Goal: Navigation & Orientation: Find specific page/section

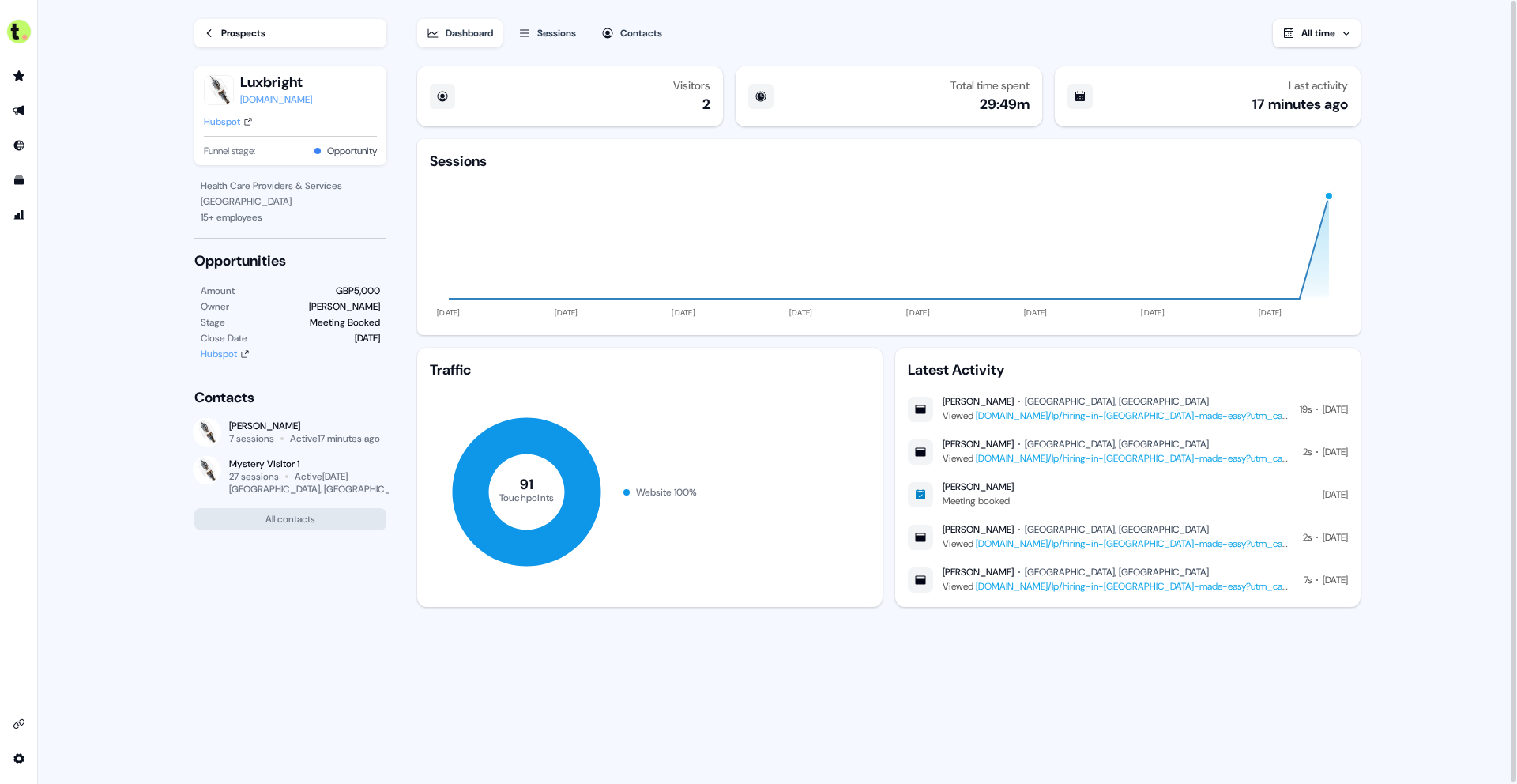
click at [218, 29] on link "Prospects" at bounding box center [290, 33] width 192 height 28
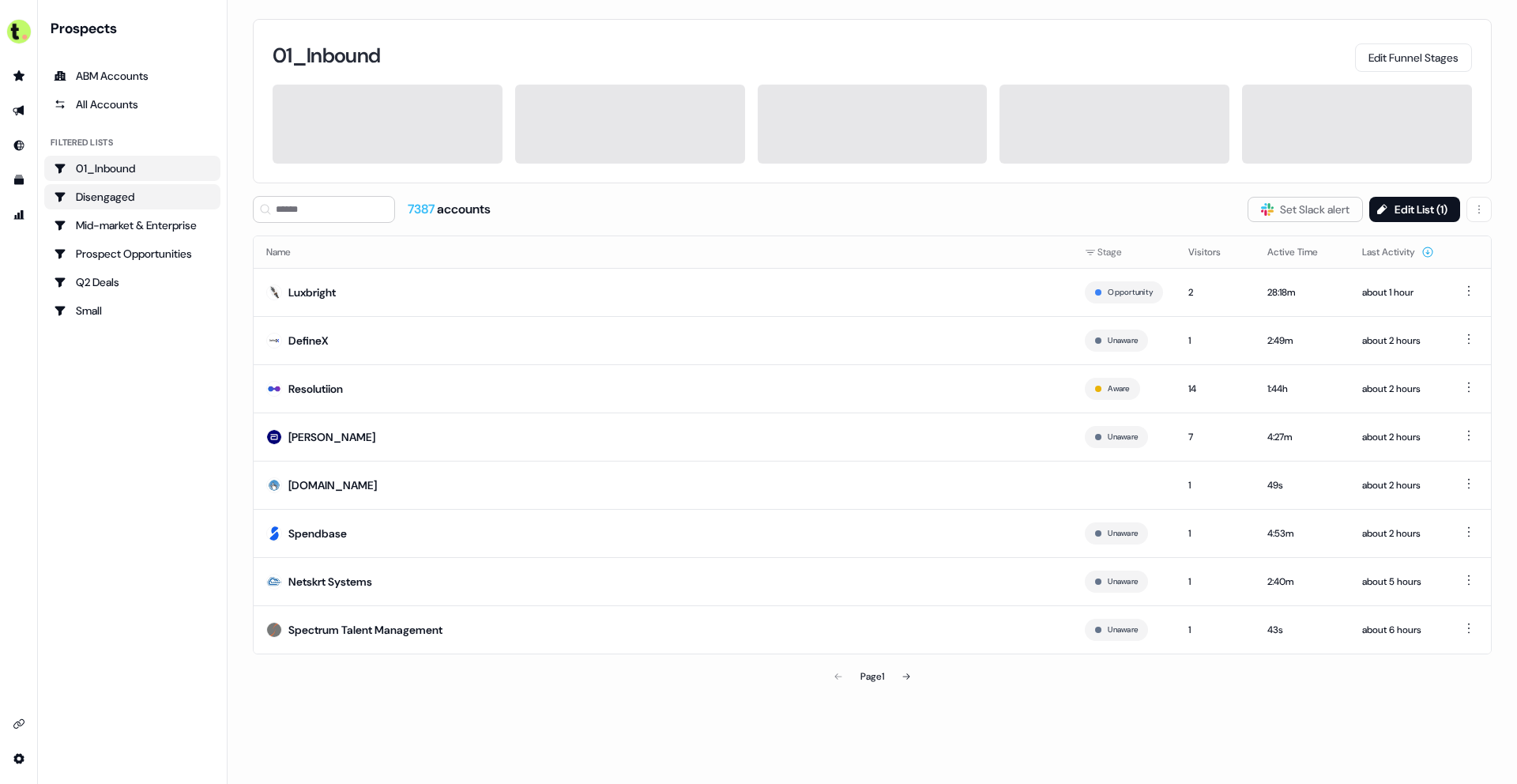
click at [183, 196] on div "Disengaged" at bounding box center [133, 196] width 157 height 16
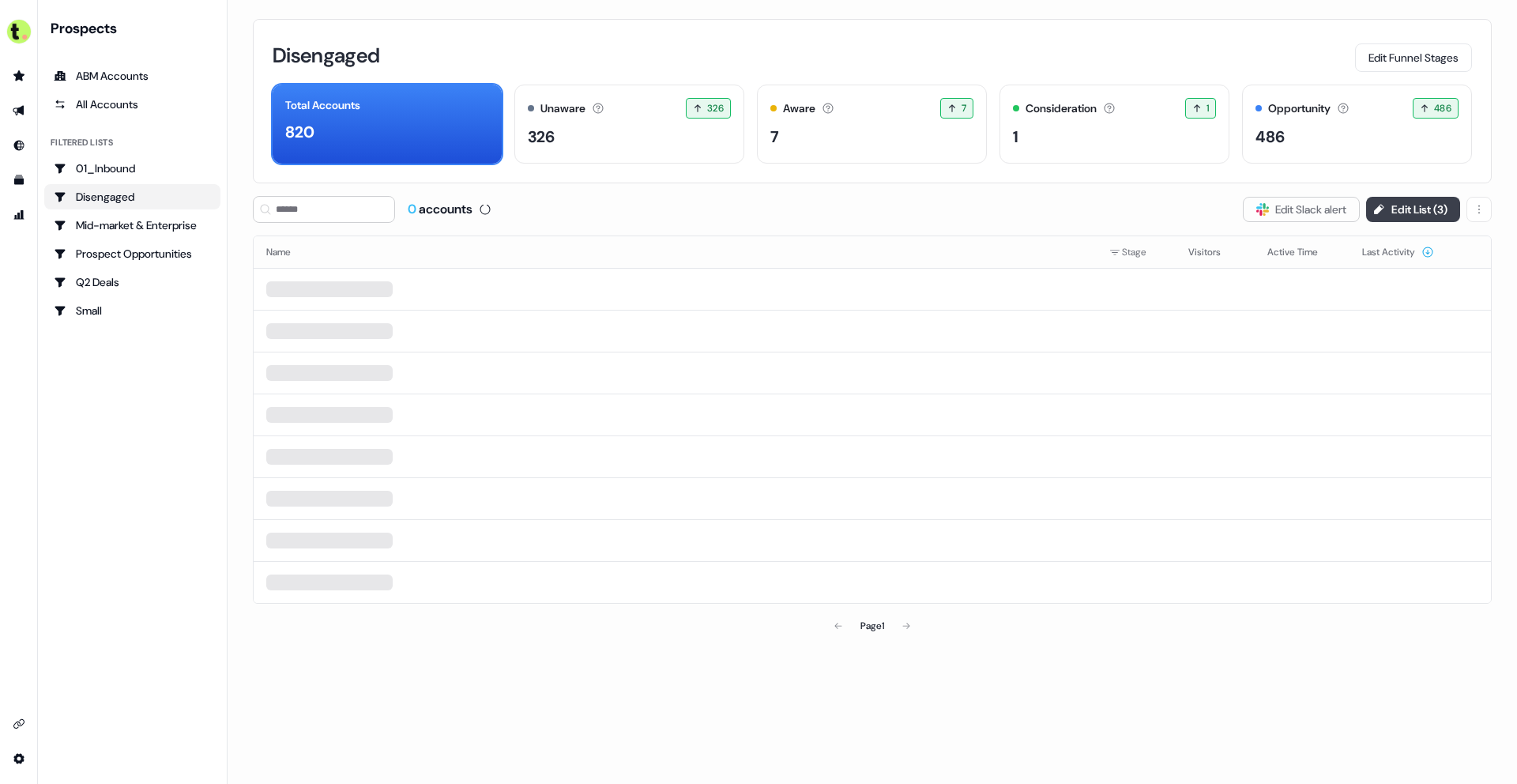
click at [1433, 212] on button "Edit List ( 3 )" at bounding box center [1413, 209] width 94 height 26
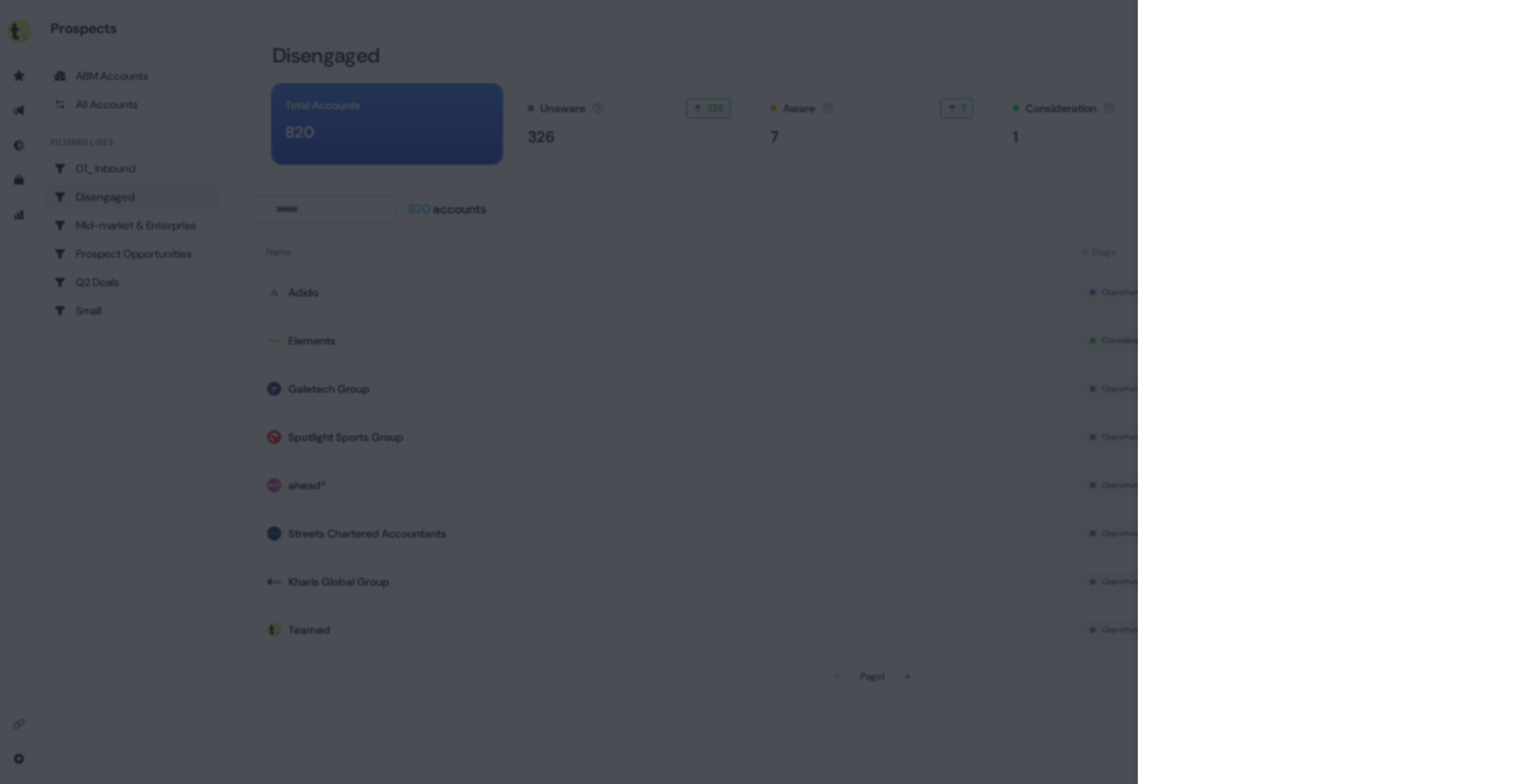
click at [1088, 45] on div at bounding box center [758, 392] width 1517 height 784
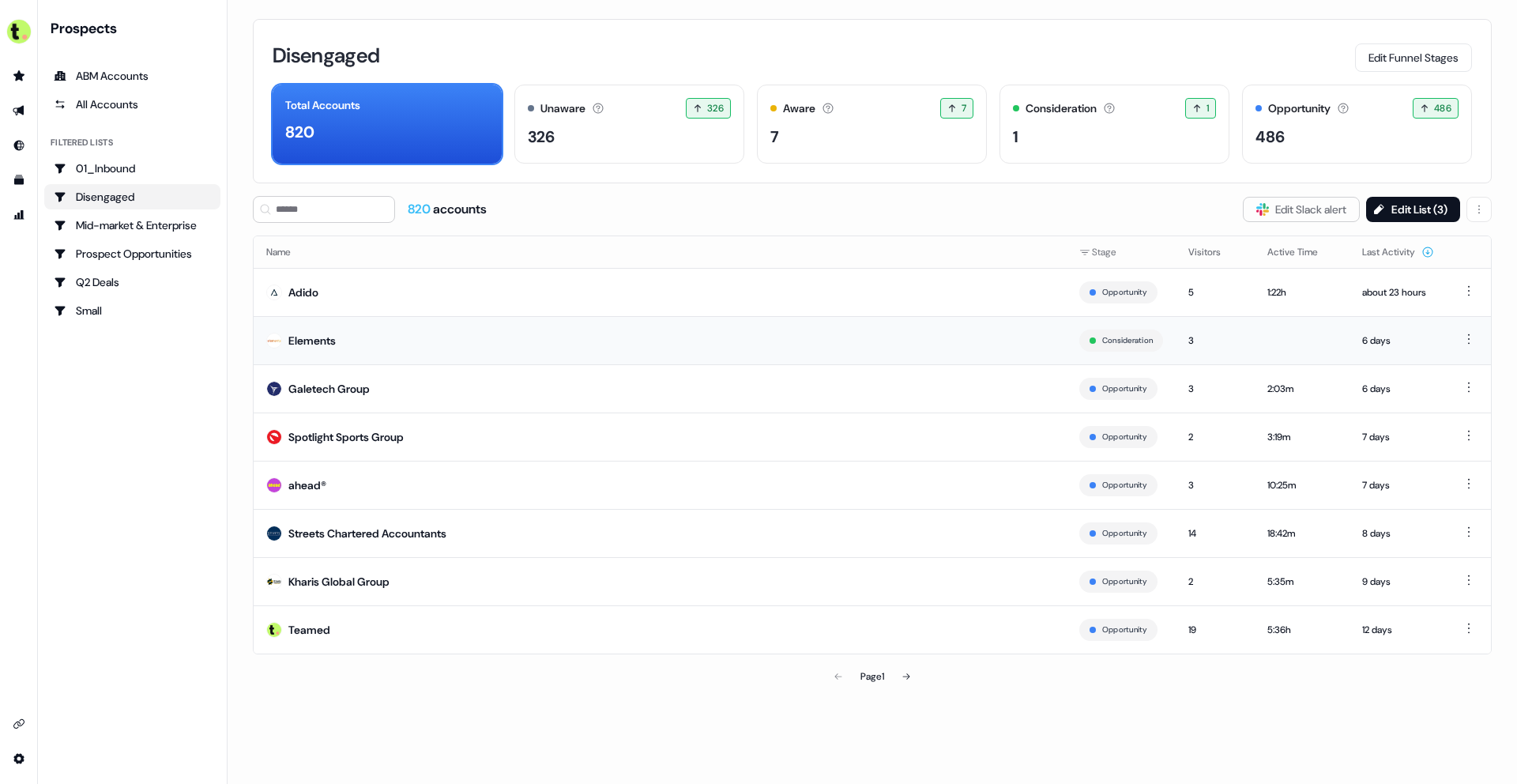
click at [934, 347] on td "Elements" at bounding box center [660, 340] width 813 height 48
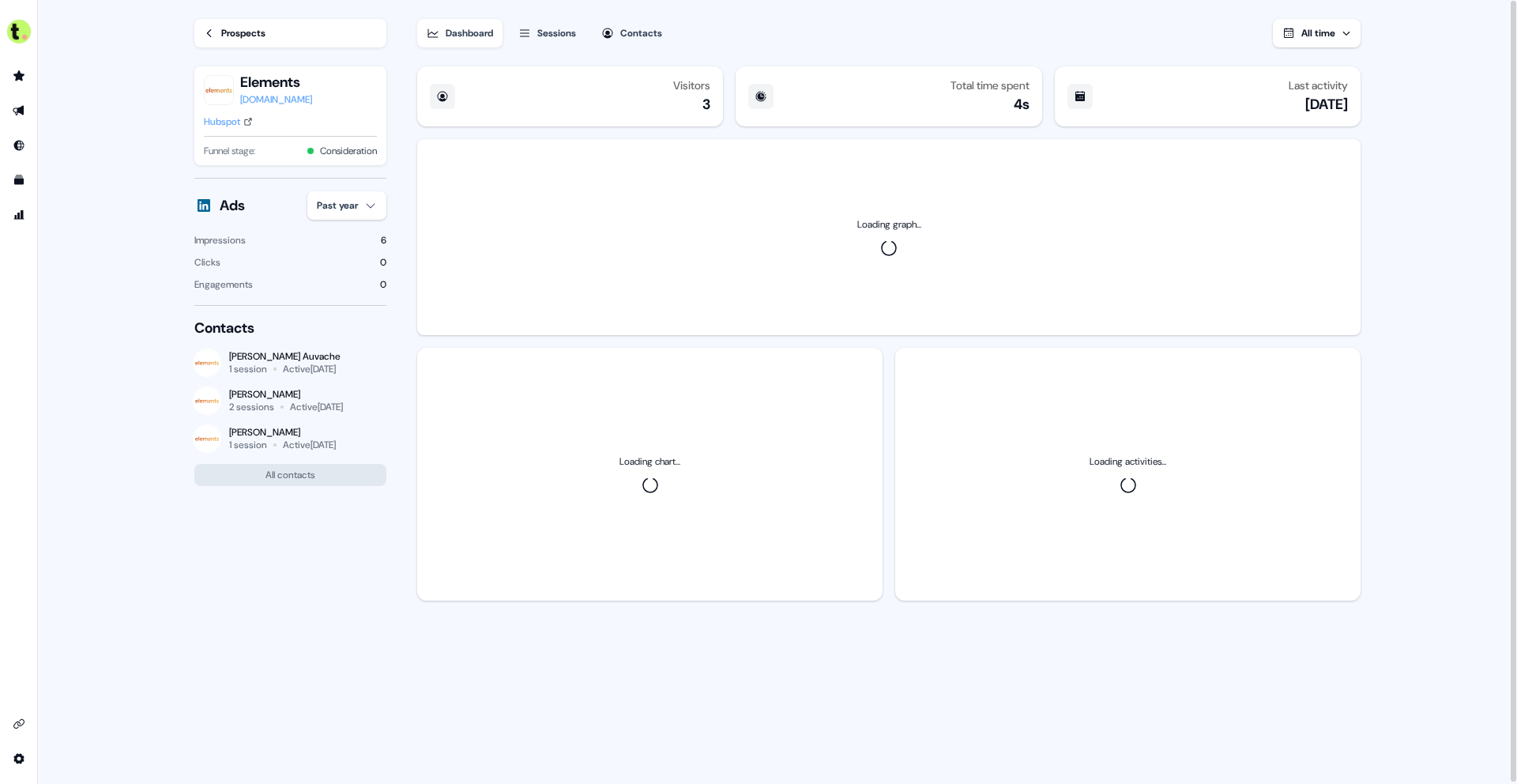
click at [215, 33] on link "Prospects" at bounding box center [290, 33] width 192 height 28
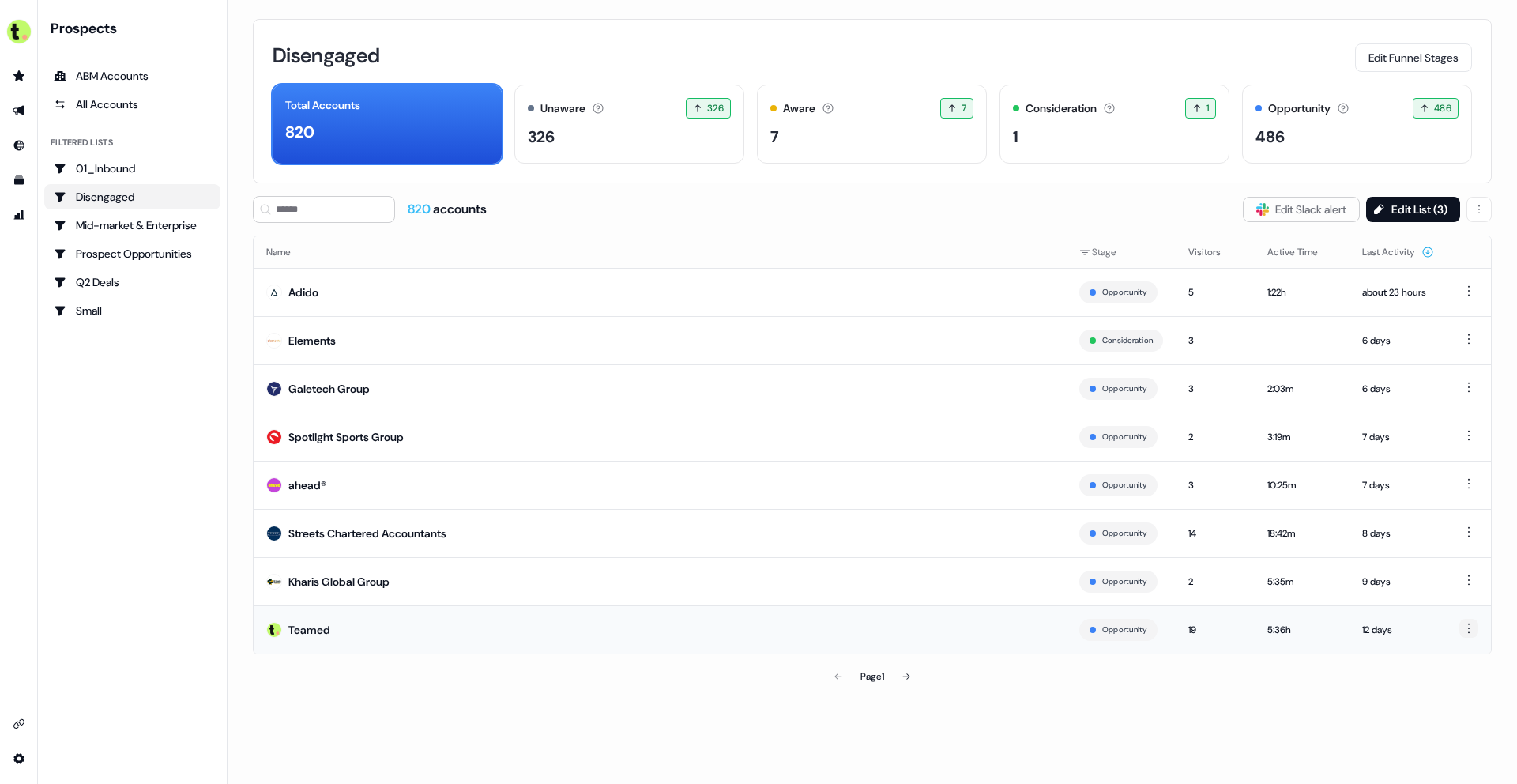
click at [1472, 632] on html "For the best experience switch devices to a bigger screen. Go to Userled.io Pro…" at bounding box center [758, 392] width 1517 height 784
click at [1433, 651] on span "Hide" at bounding box center [1434, 656] width 20 height 12
click at [117, 78] on div "ABM Accounts" at bounding box center [133, 76] width 157 height 16
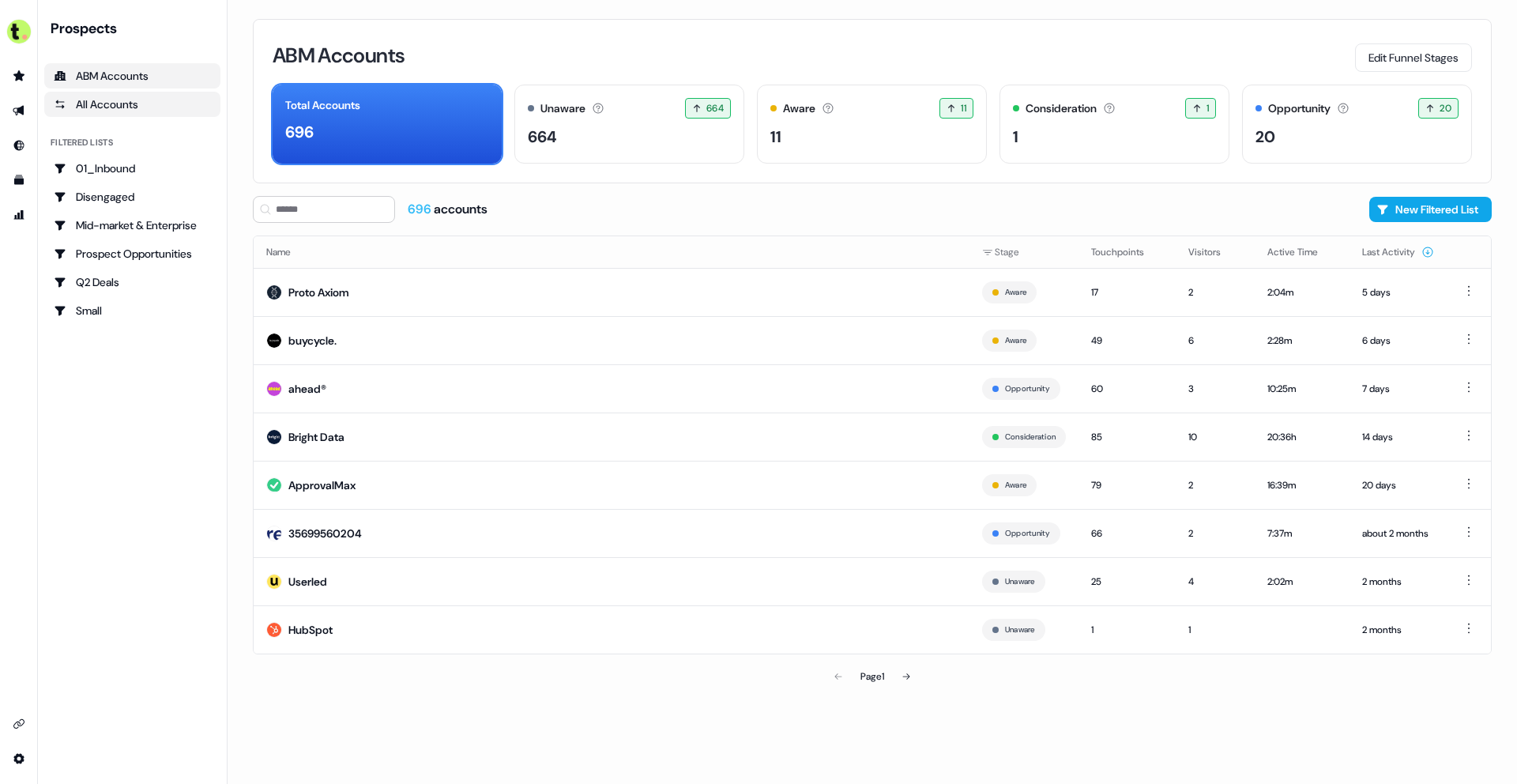
click at [136, 98] on div "All Accounts" at bounding box center [133, 104] width 157 height 16
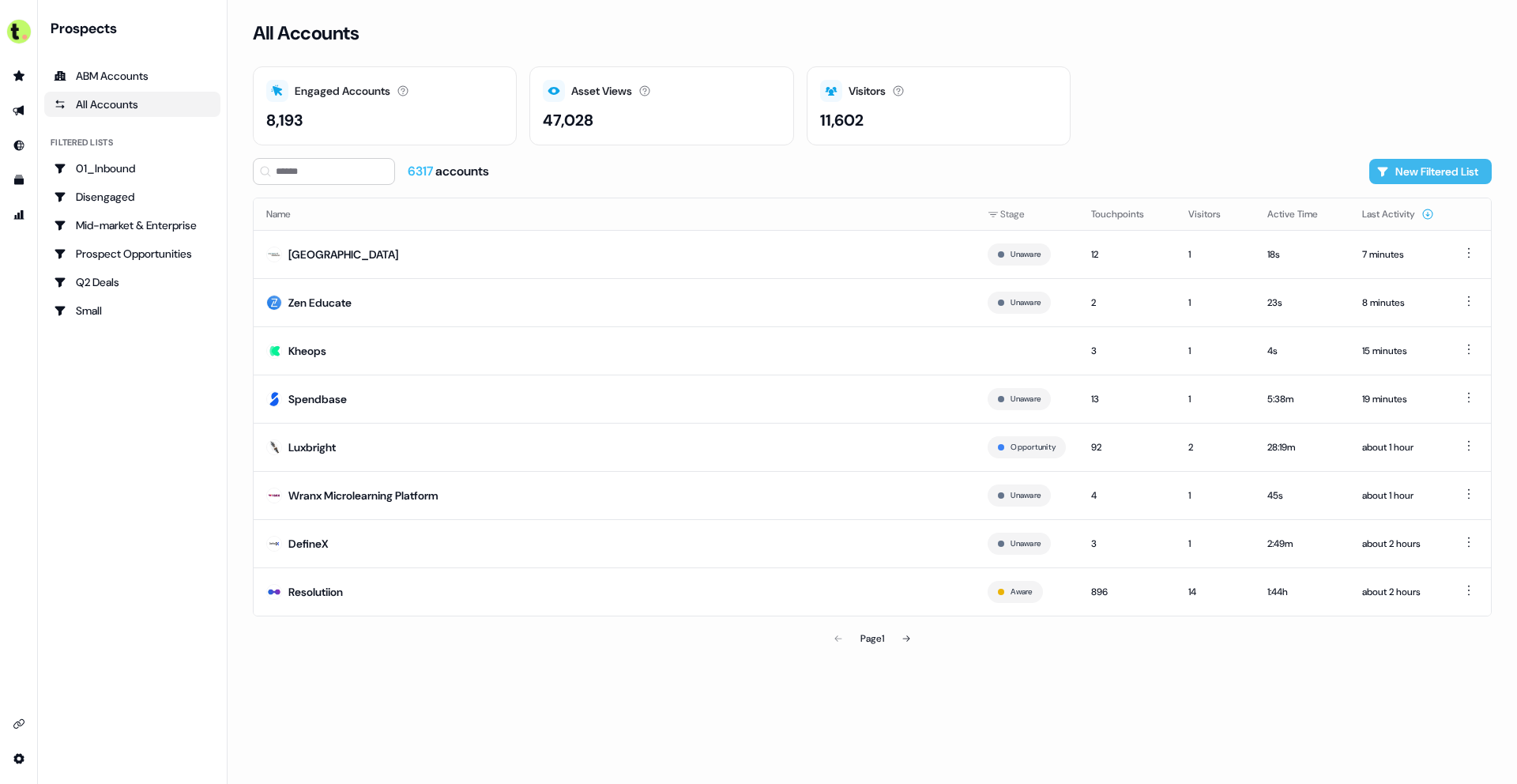
click at [1461, 173] on button "New Filtered List" at bounding box center [1430, 171] width 122 height 26
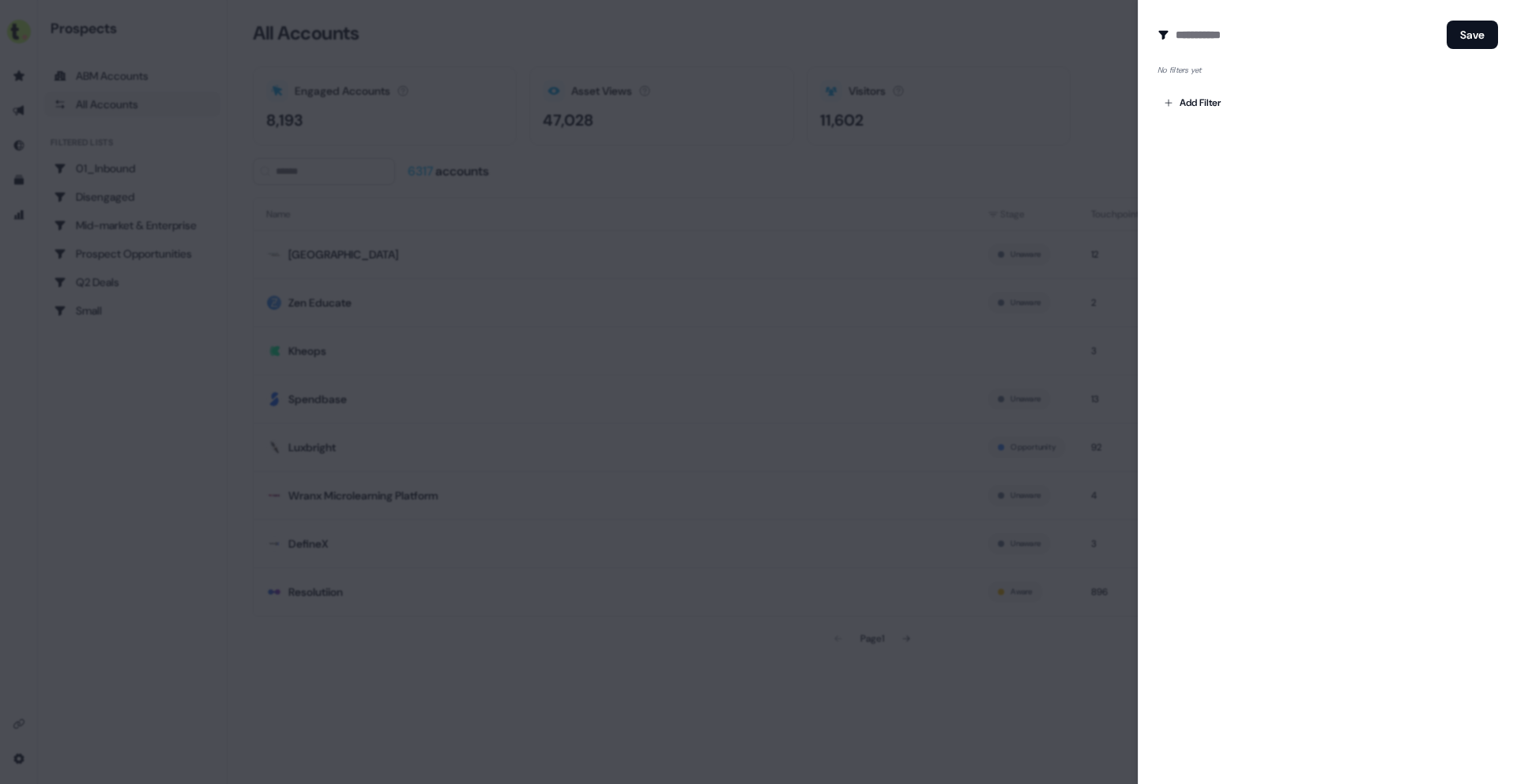
drag, startPoint x: 1071, startPoint y: 140, endPoint x: 1062, endPoint y: 141, distance: 9.1
click at [1063, 141] on div at bounding box center [758, 392] width 1517 height 784
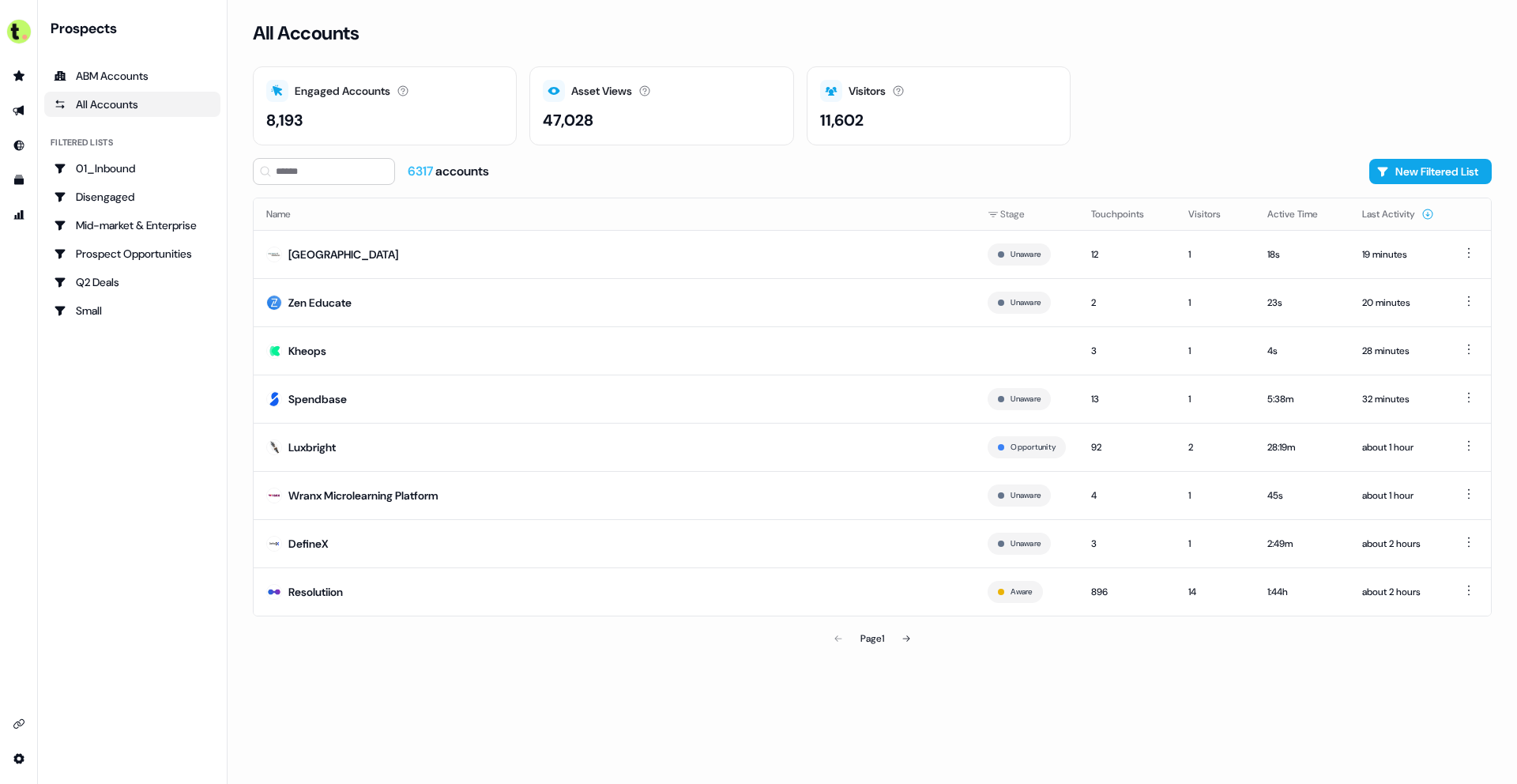
click at [155, 88] on ul "ABM Accounts All Accounts" at bounding box center [133, 90] width 176 height 54
click at [161, 220] on div "Mid-market & Enterprise" at bounding box center [133, 224] width 157 height 16
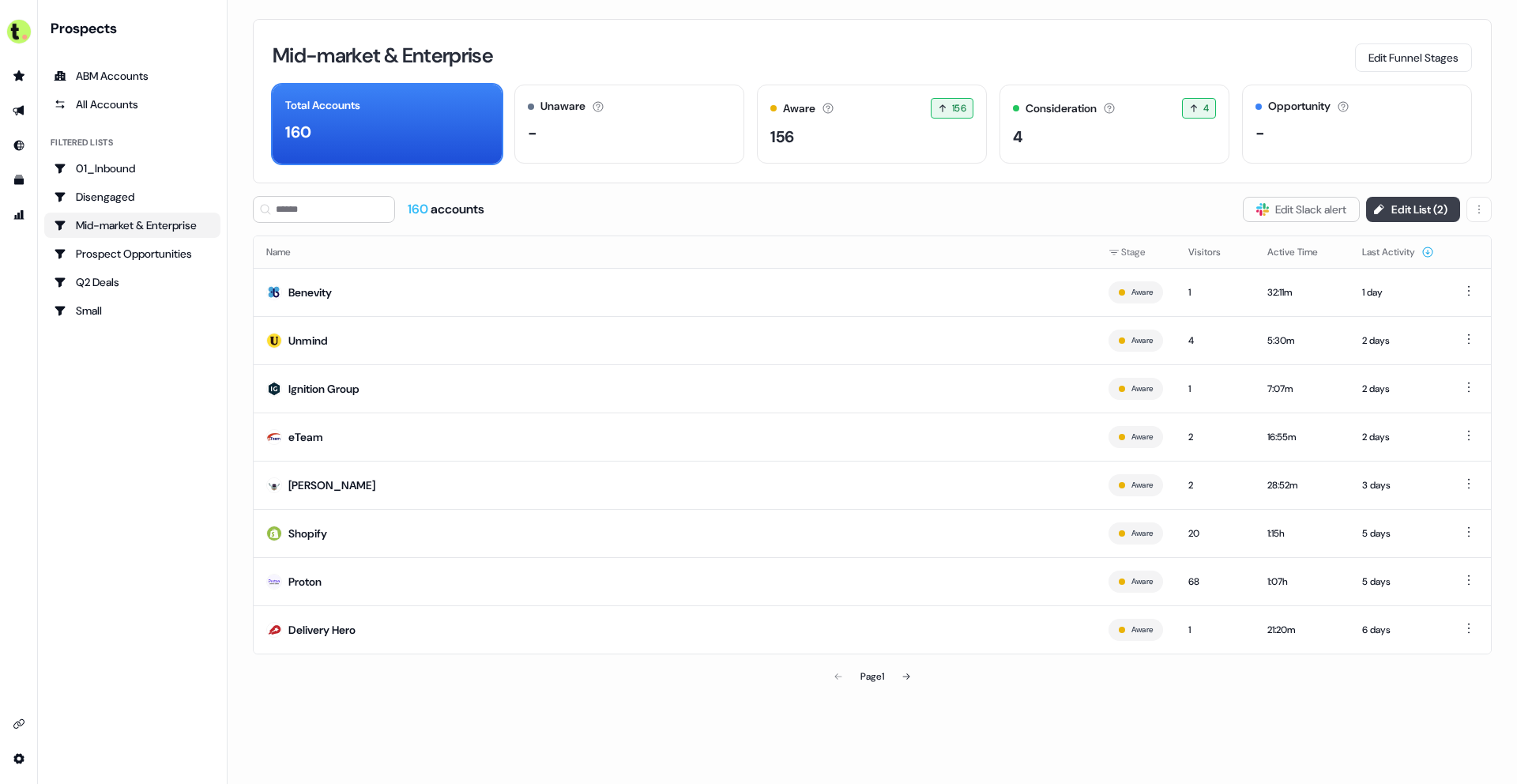
click at [1420, 207] on button "Edit List ( 2 )" at bounding box center [1413, 209] width 94 height 26
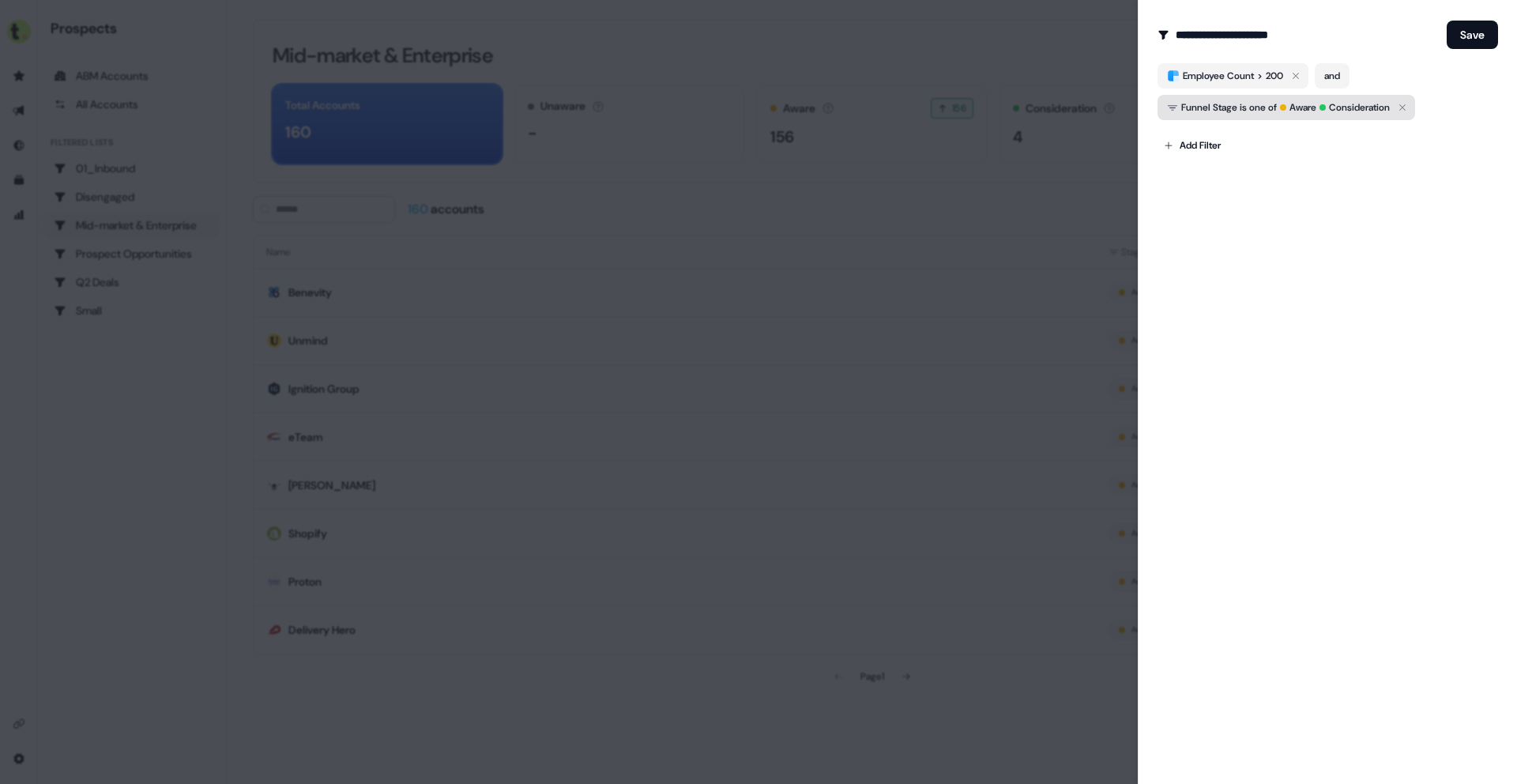
click at [1412, 105] on icon "button" at bounding box center [1402, 107] width 19 height 19
click at [1299, 78] on icon "button" at bounding box center [1295, 76] width 7 height 7
click at [1486, 35] on button "Save" at bounding box center [1472, 35] width 51 height 28
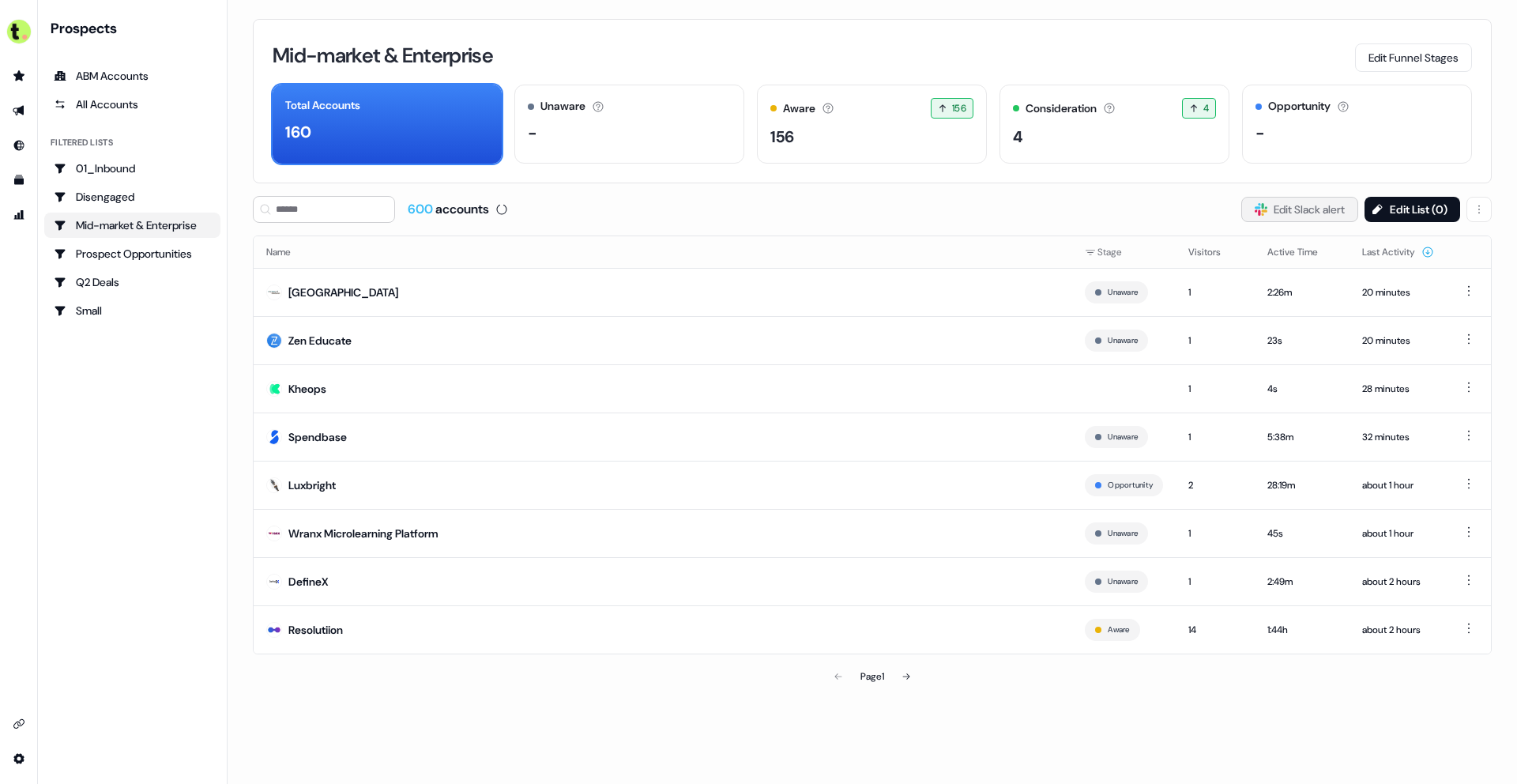
click at [1297, 211] on button "Slack Logo SVG Edit Slack alert" at bounding box center [1299, 209] width 116 height 26
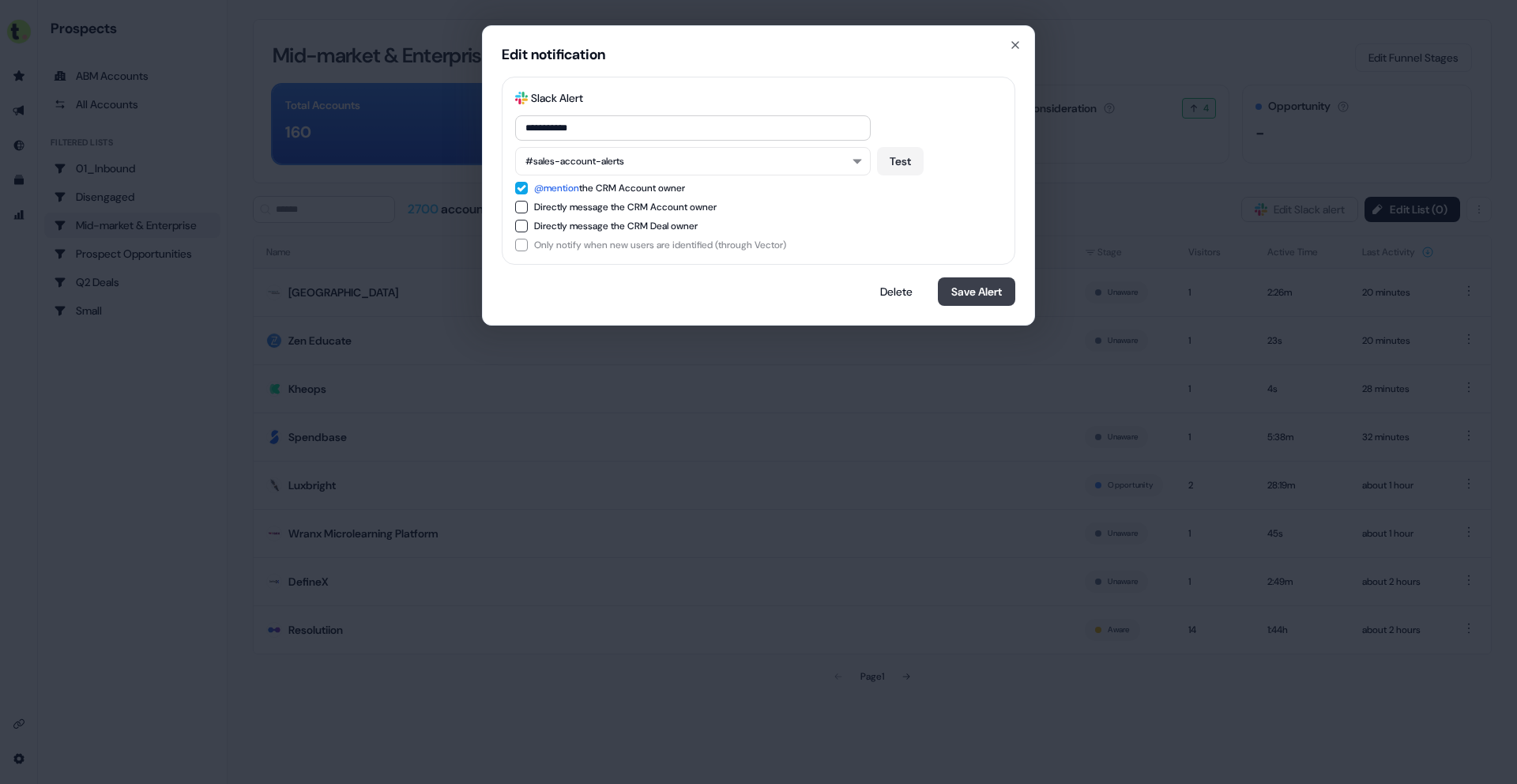
click at [971, 288] on button "Save Alert" at bounding box center [976, 292] width 78 height 28
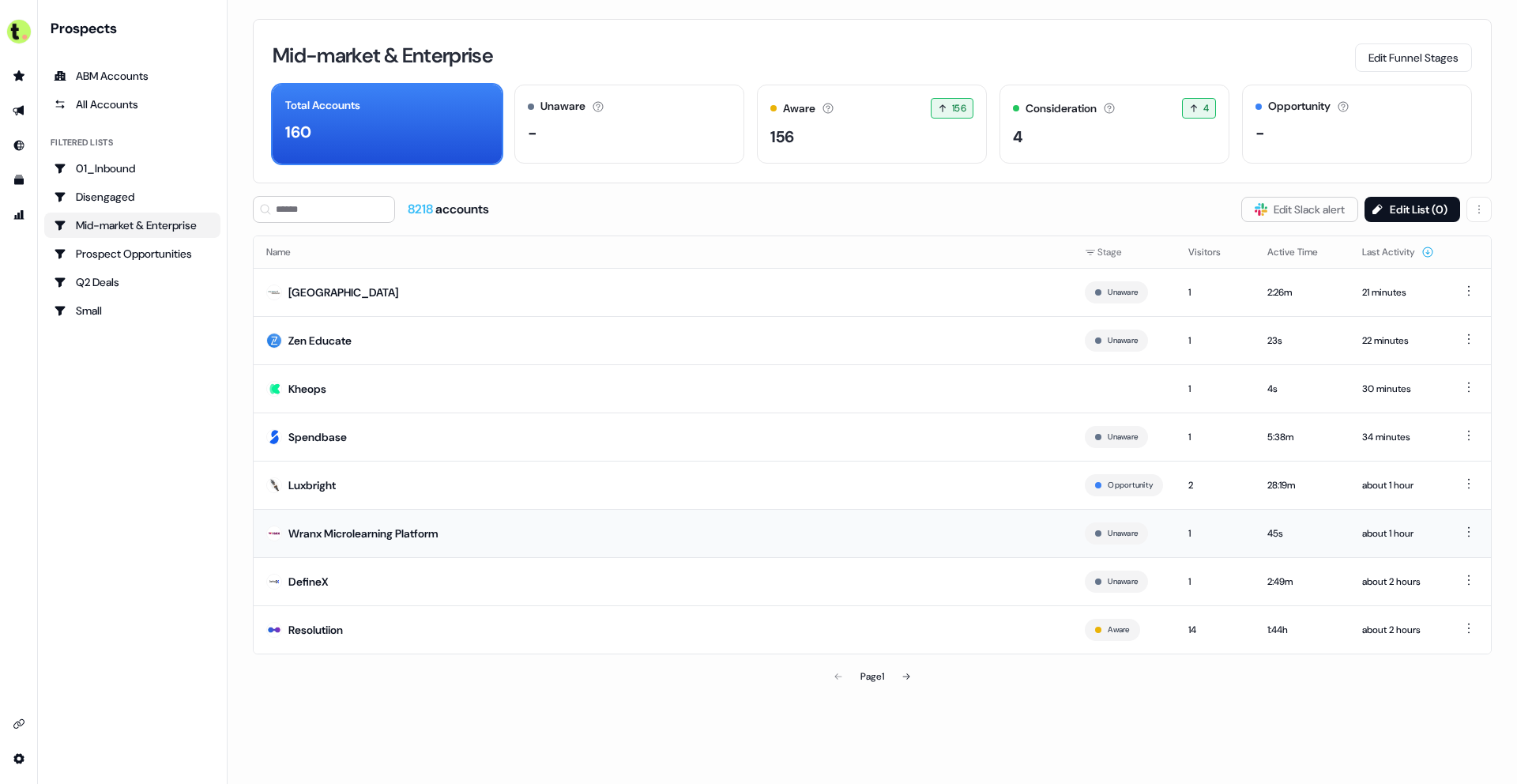
click at [425, 536] on div "Wranx Microlearning Platform" at bounding box center [364, 533] width 151 height 16
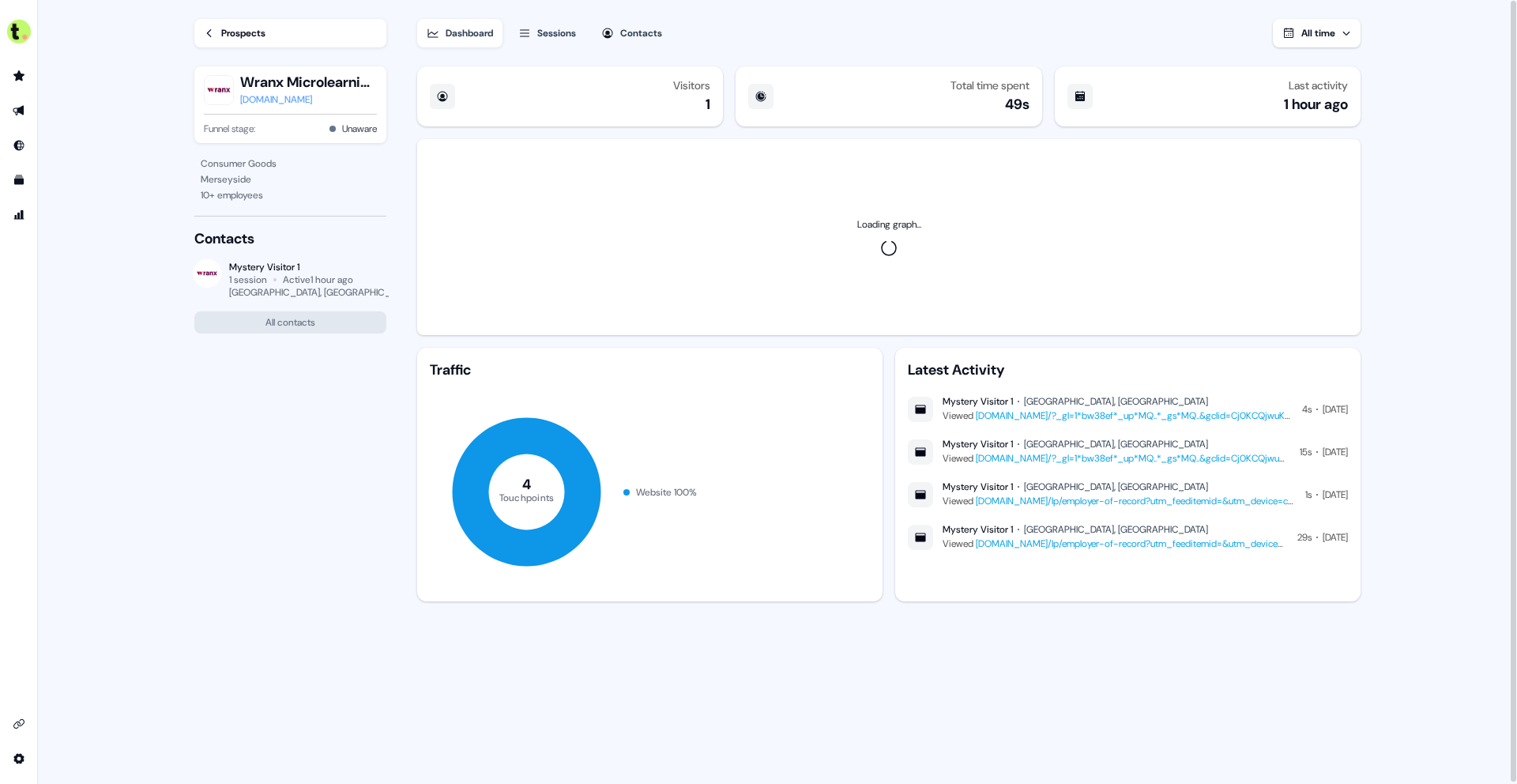
click at [214, 27] on icon at bounding box center [209, 33] width 11 height 11
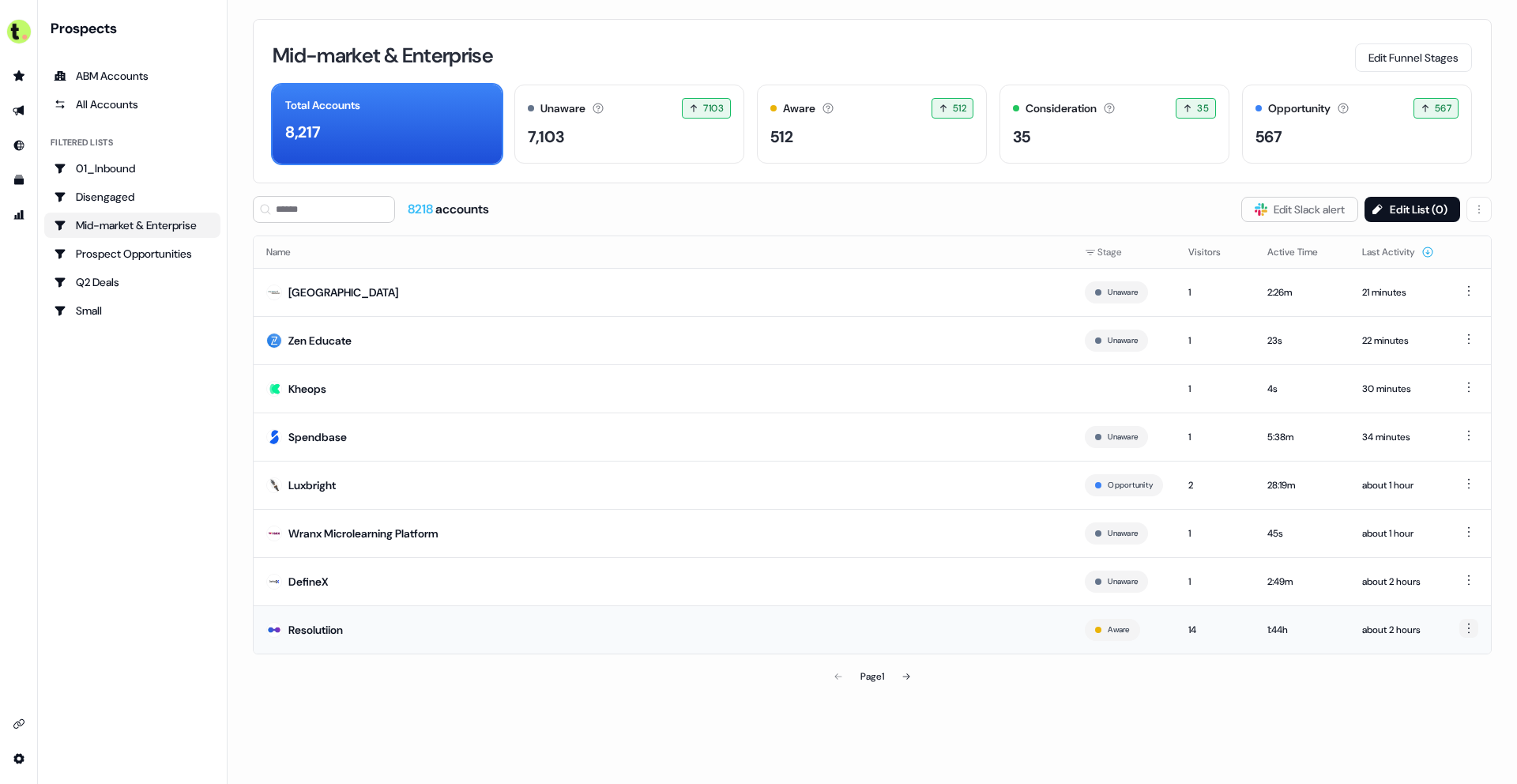
click at [1474, 630] on html "For the best experience switch devices to a bigger screen. Go to Userled.io Pro…" at bounding box center [758, 392] width 1517 height 784
click at [1453, 664] on div "Hide" at bounding box center [1466, 657] width 93 height 26
click at [765, 628] on td "[PERSON_NAME]" at bounding box center [663, 629] width 818 height 48
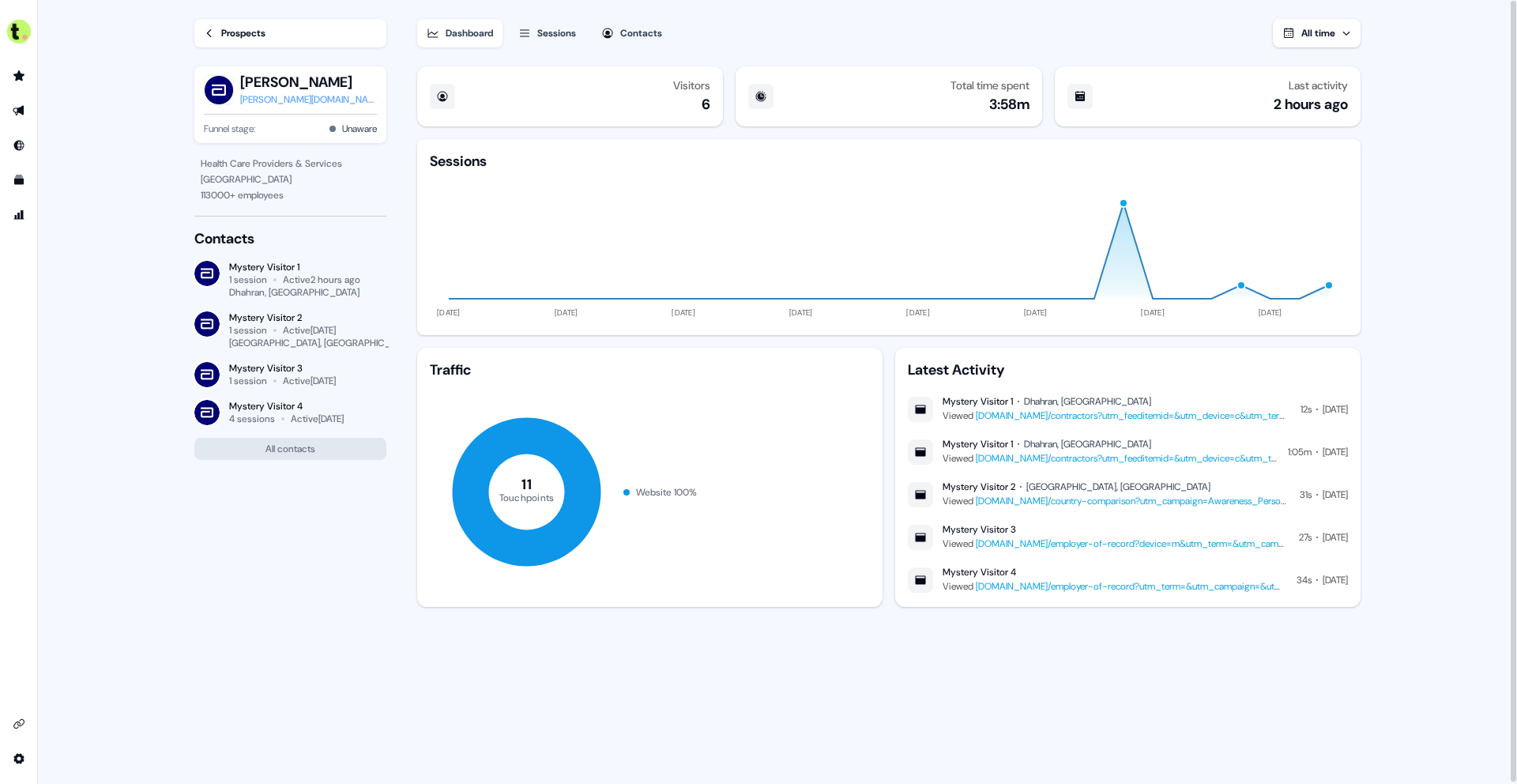
click at [287, 102] on div "abbott.com" at bounding box center [309, 99] width 136 height 16
click at [212, 31] on icon at bounding box center [209, 33] width 11 height 11
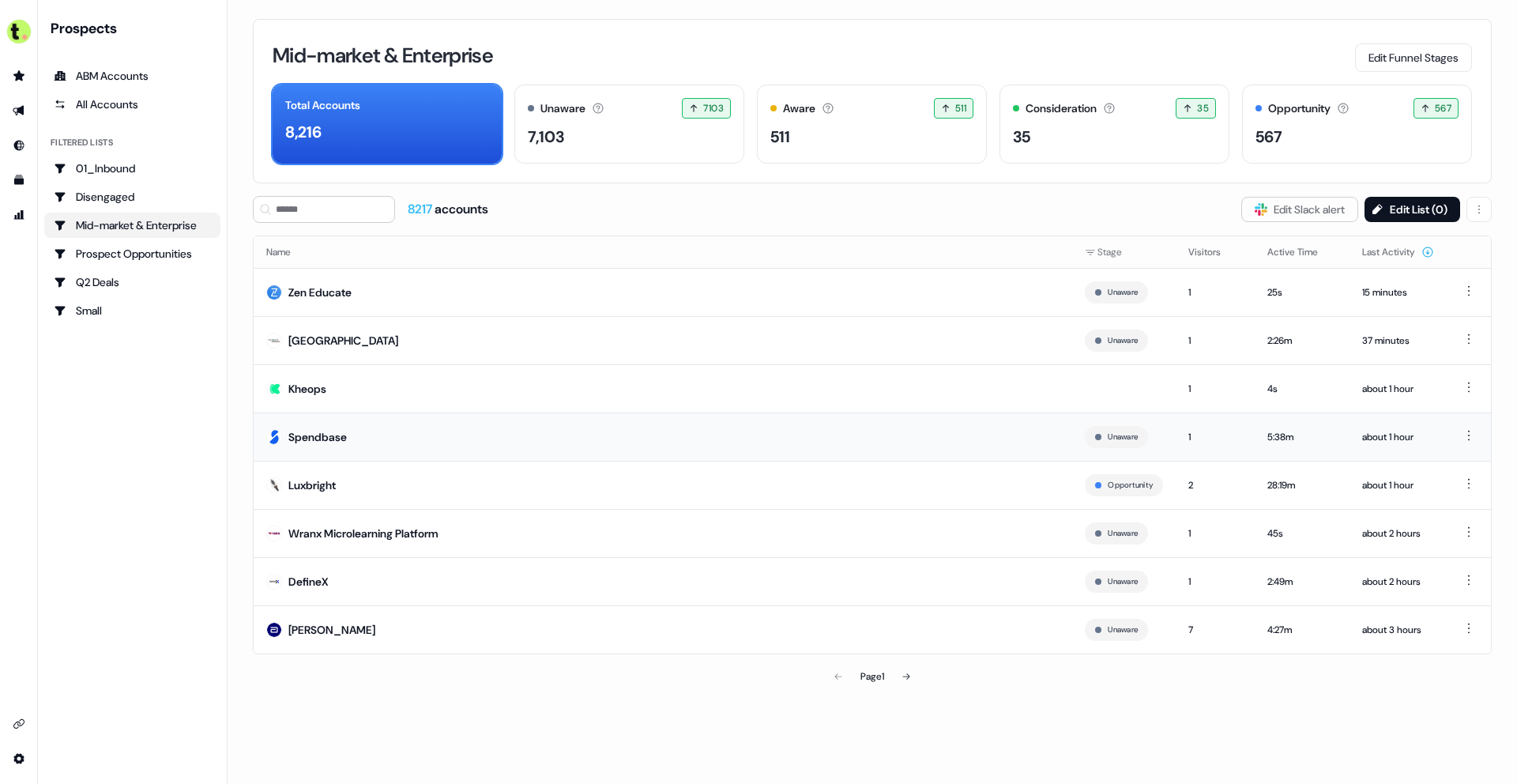
click at [527, 439] on td "Spendbase" at bounding box center [663, 437] width 818 height 48
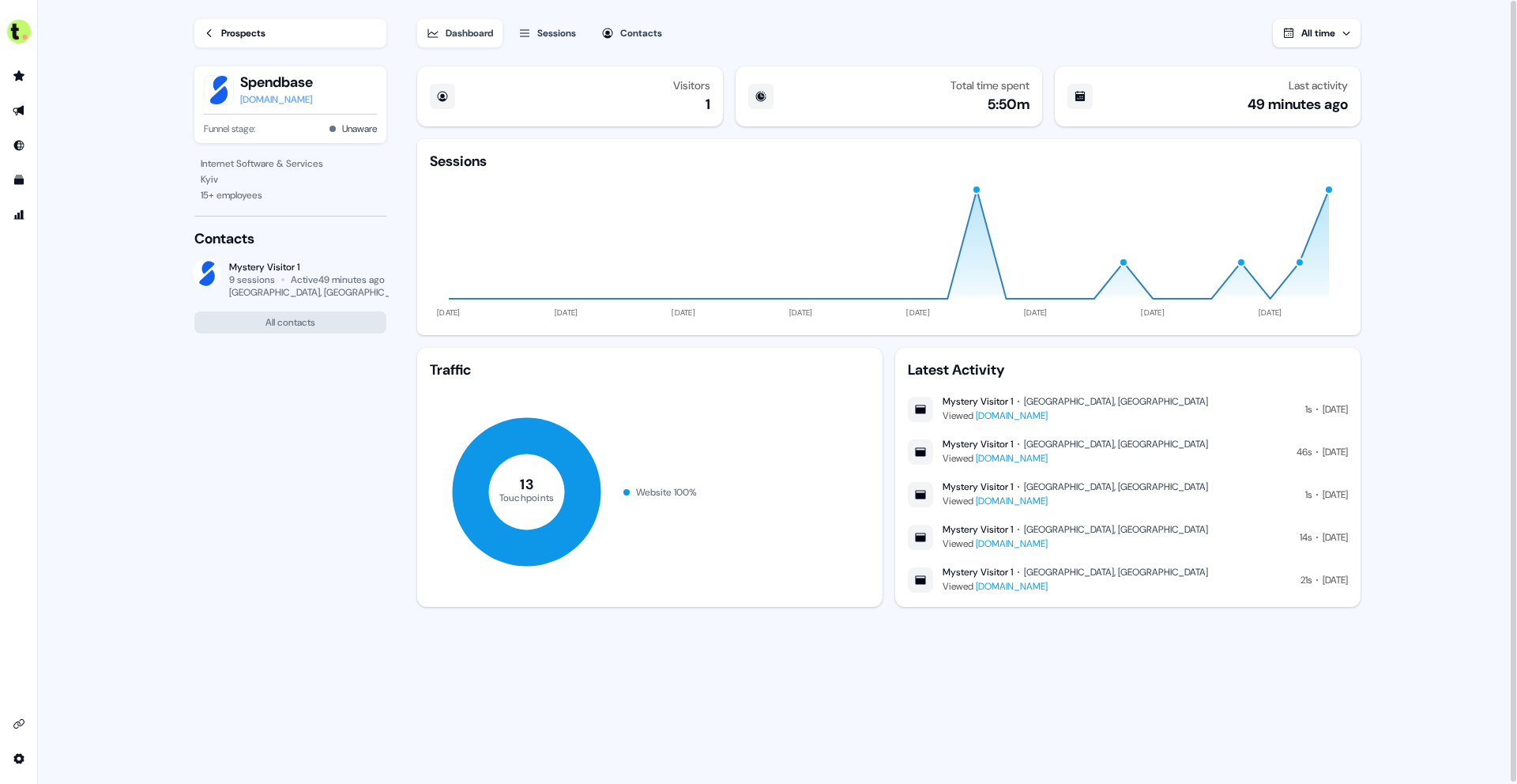
click at [258, 99] on div "[DOMAIN_NAME]" at bounding box center [277, 99] width 73 height 16
click at [222, 33] on div "Prospects" at bounding box center [243, 33] width 45 height 16
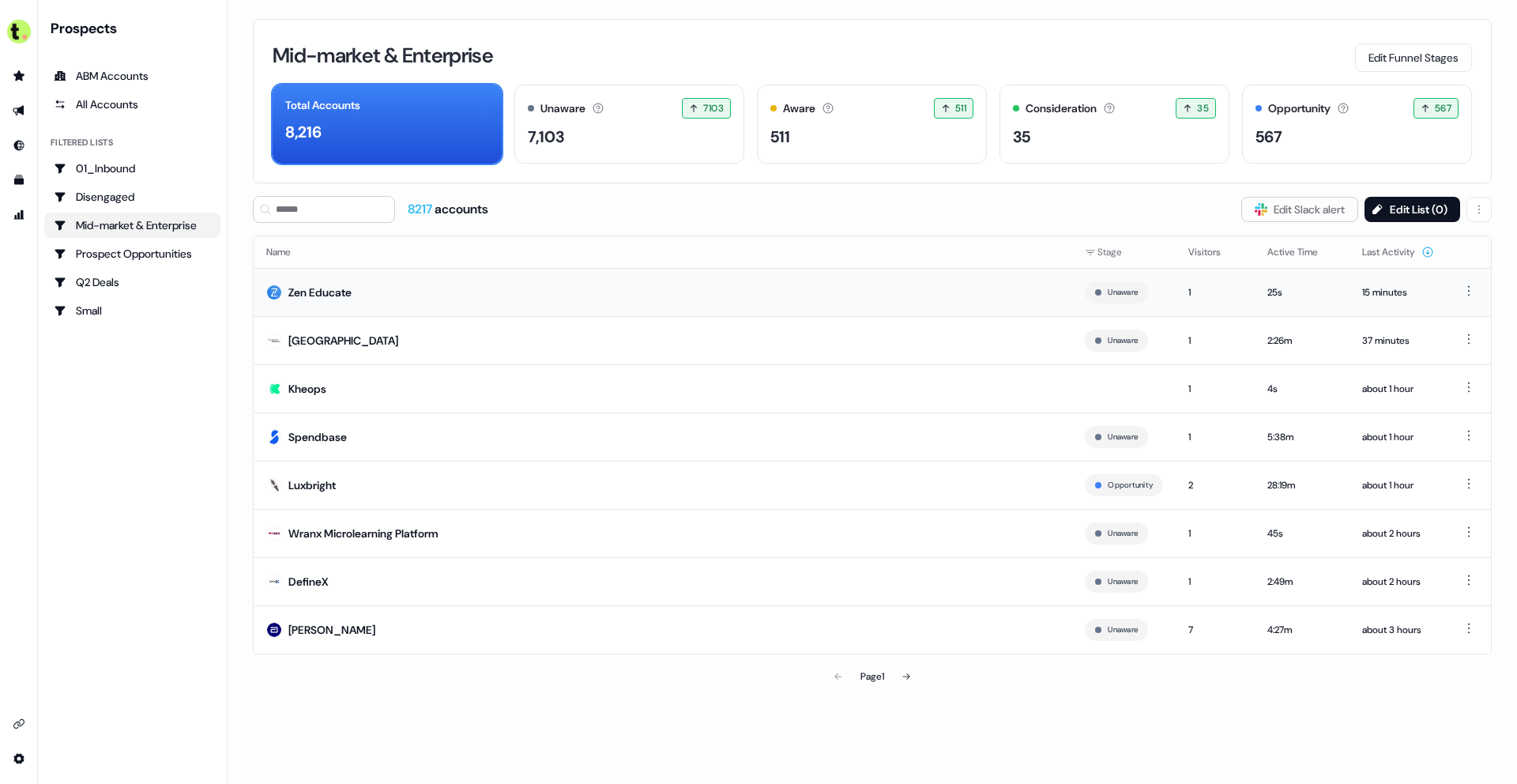
drag, startPoint x: 338, startPoint y: 292, endPoint x: 366, endPoint y: 291, distance: 28.0
click at [366, 291] on td "Zen Educate" at bounding box center [663, 292] width 818 height 48
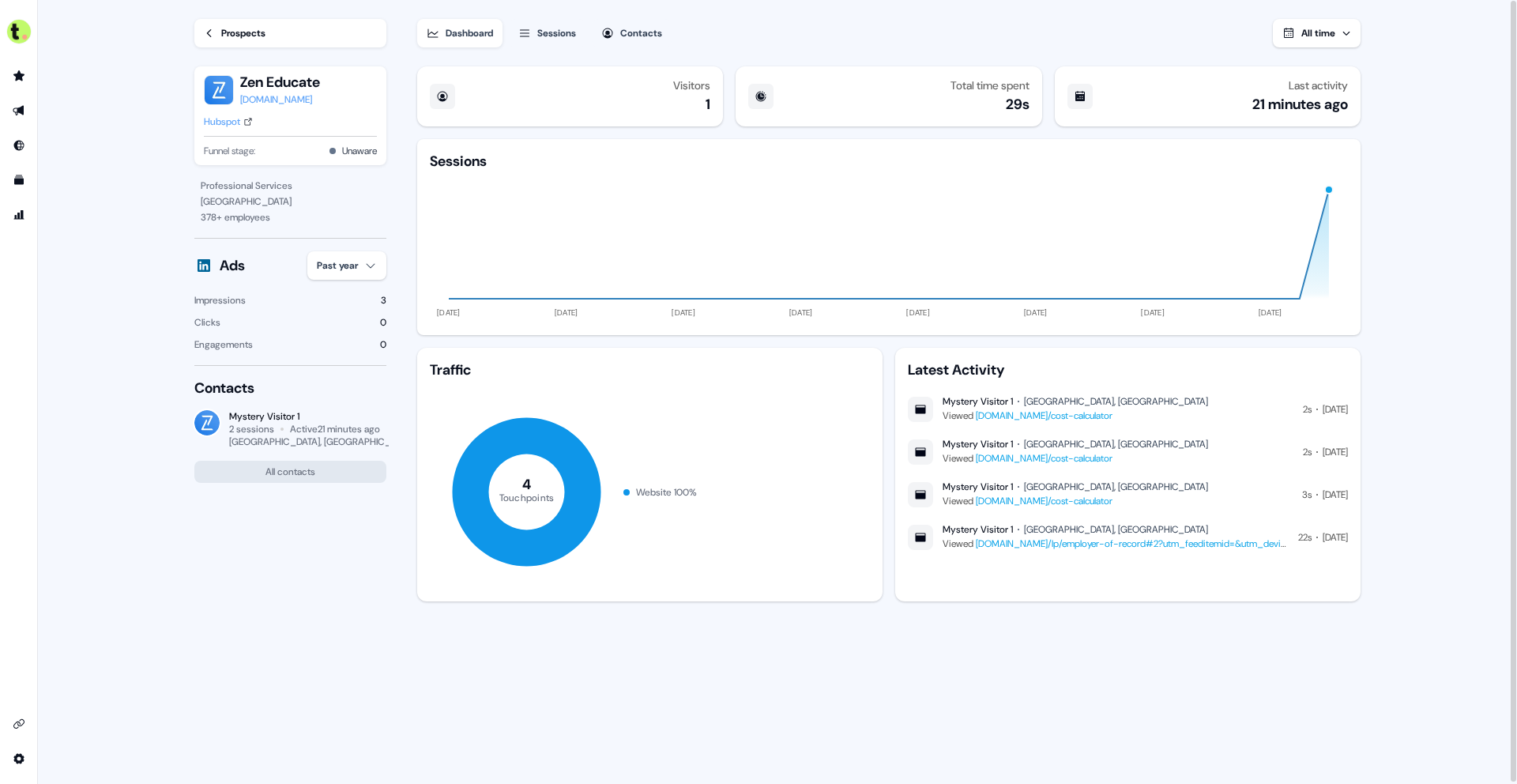
click at [1085, 417] on link "[DOMAIN_NAME]/cost-calculator" at bounding box center [1044, 415] width 136 height 12
click at [27, 79] on link "Go to prospects" at bounding box center [19, 76] width 26 height 26
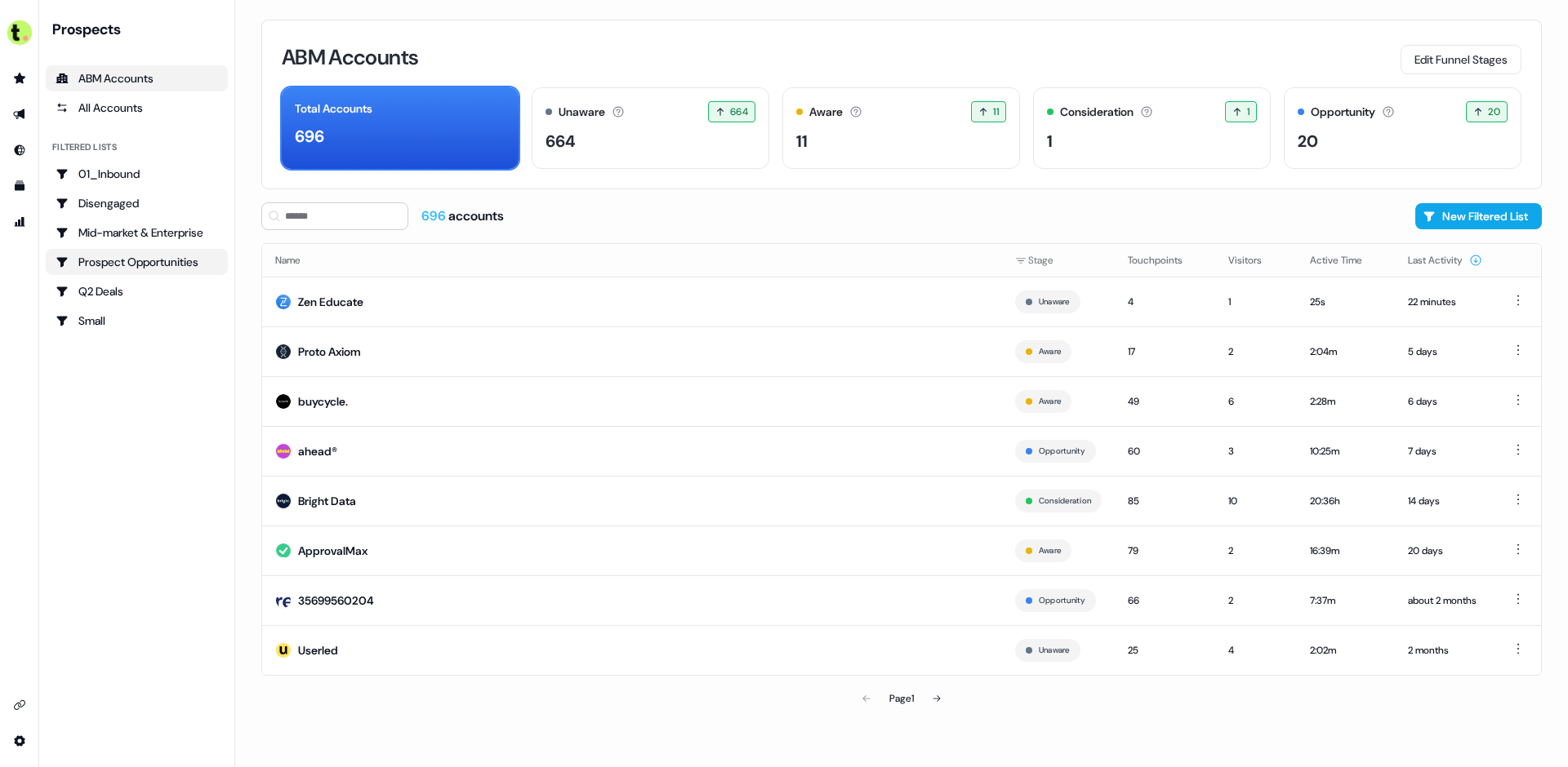
click at [147, 256] on div "Prospect Opportunities" at bounding box center [137, 261] width 162 height 17
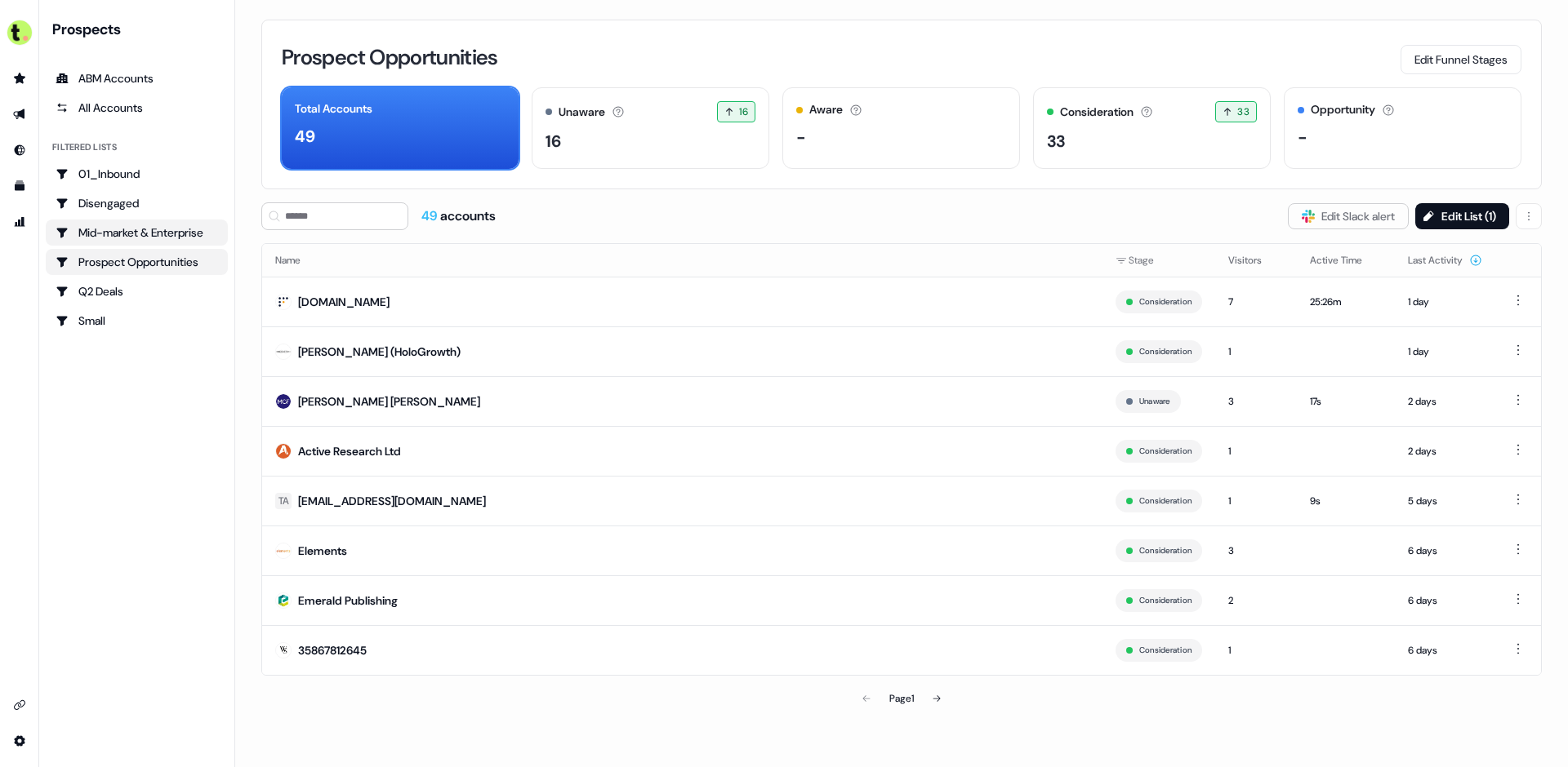
click at [164, 229] on div "Mid-market & Enterprise" at bounding box center [137, 232] width 162 height 17
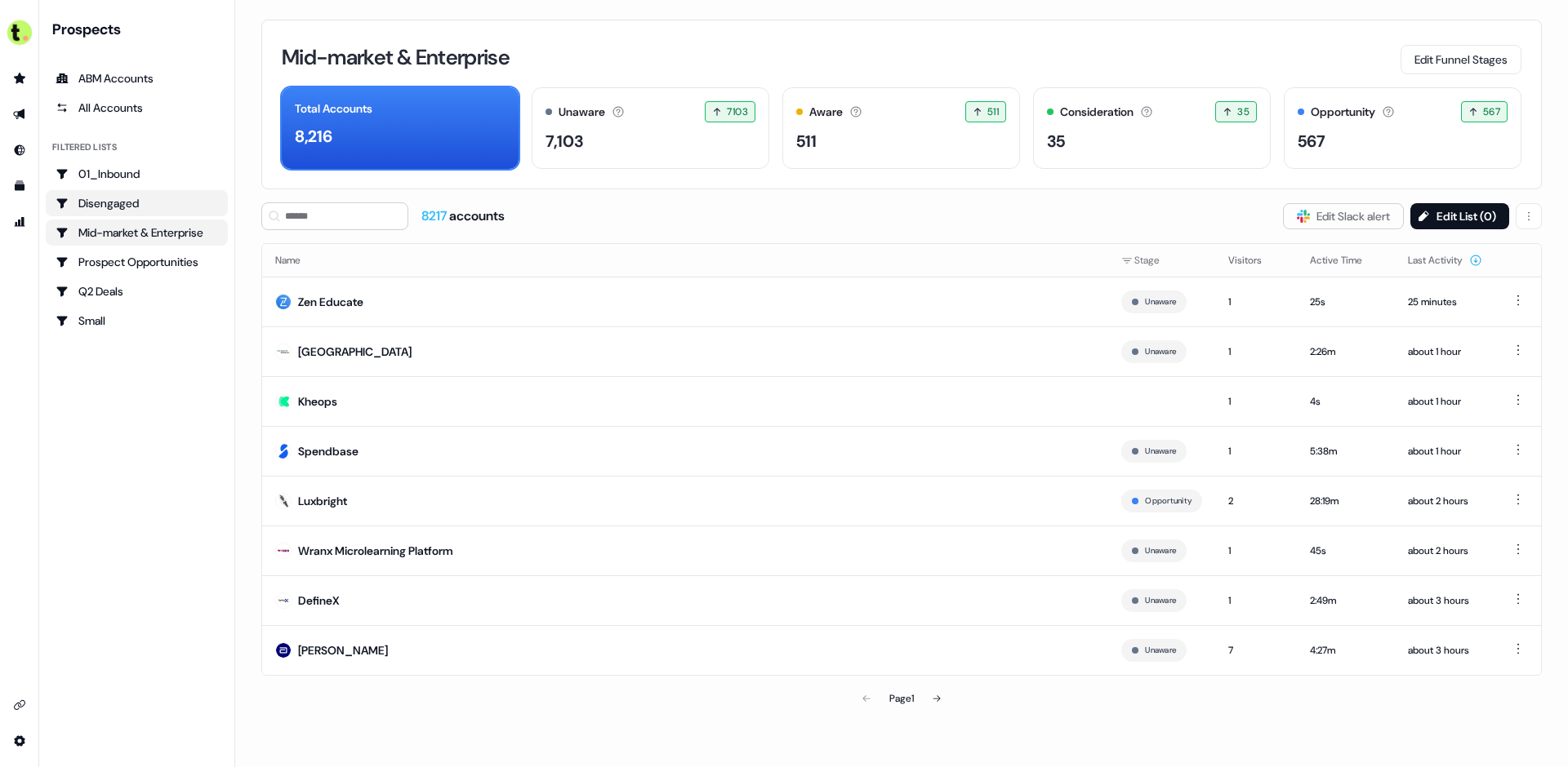
click at [133, 206] on div "Disengaged" at bounding box center [137, 203] width 162 height 17
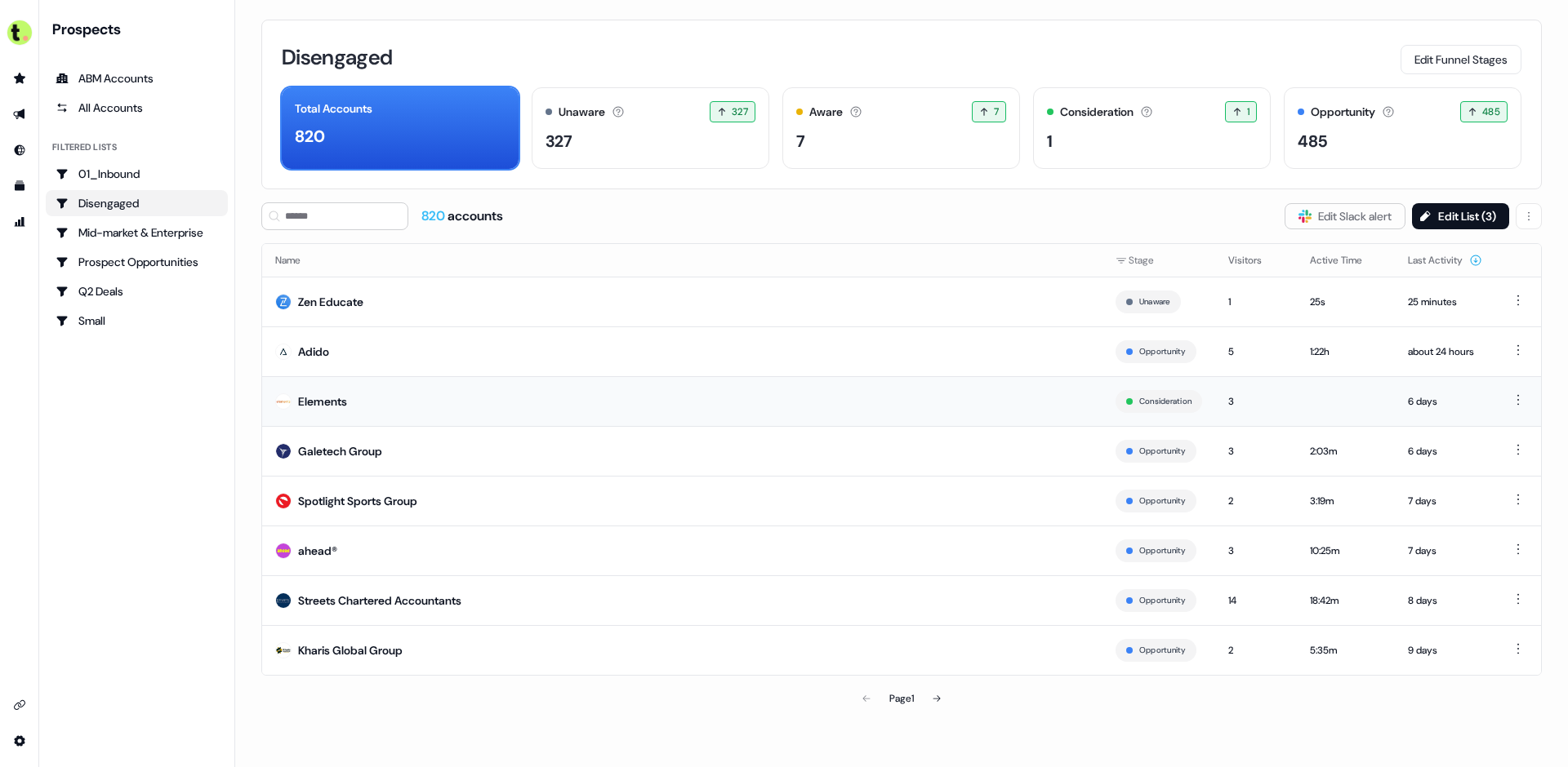
click at [554, 399] on td "Elements" at bounding box center [682, 401] width 841 height 50
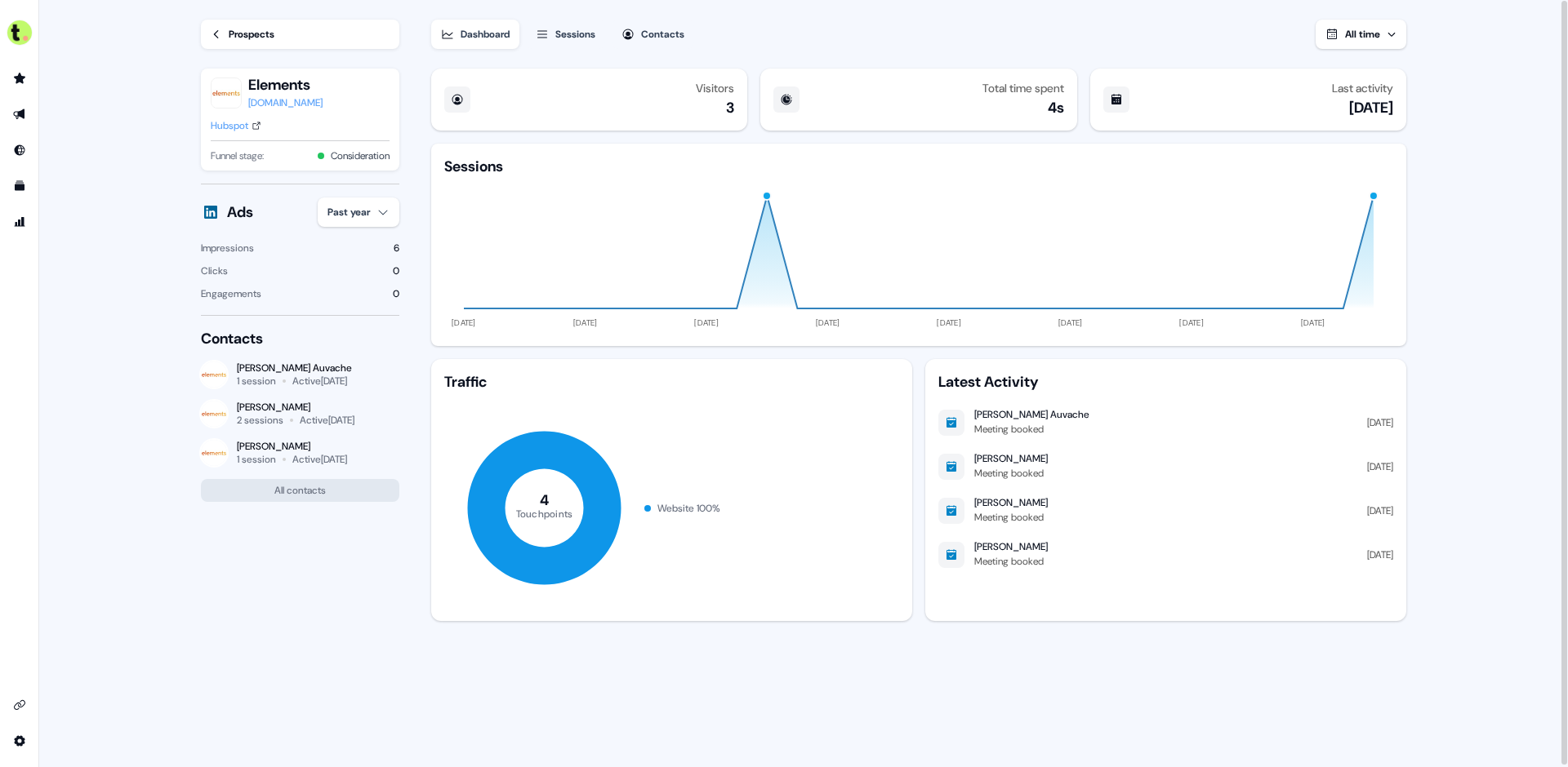
click at [217, 32] on icon at bounding box center [216, 34] width 12 height 12
